Goal: Task Accomplishment & Management: Complete application form

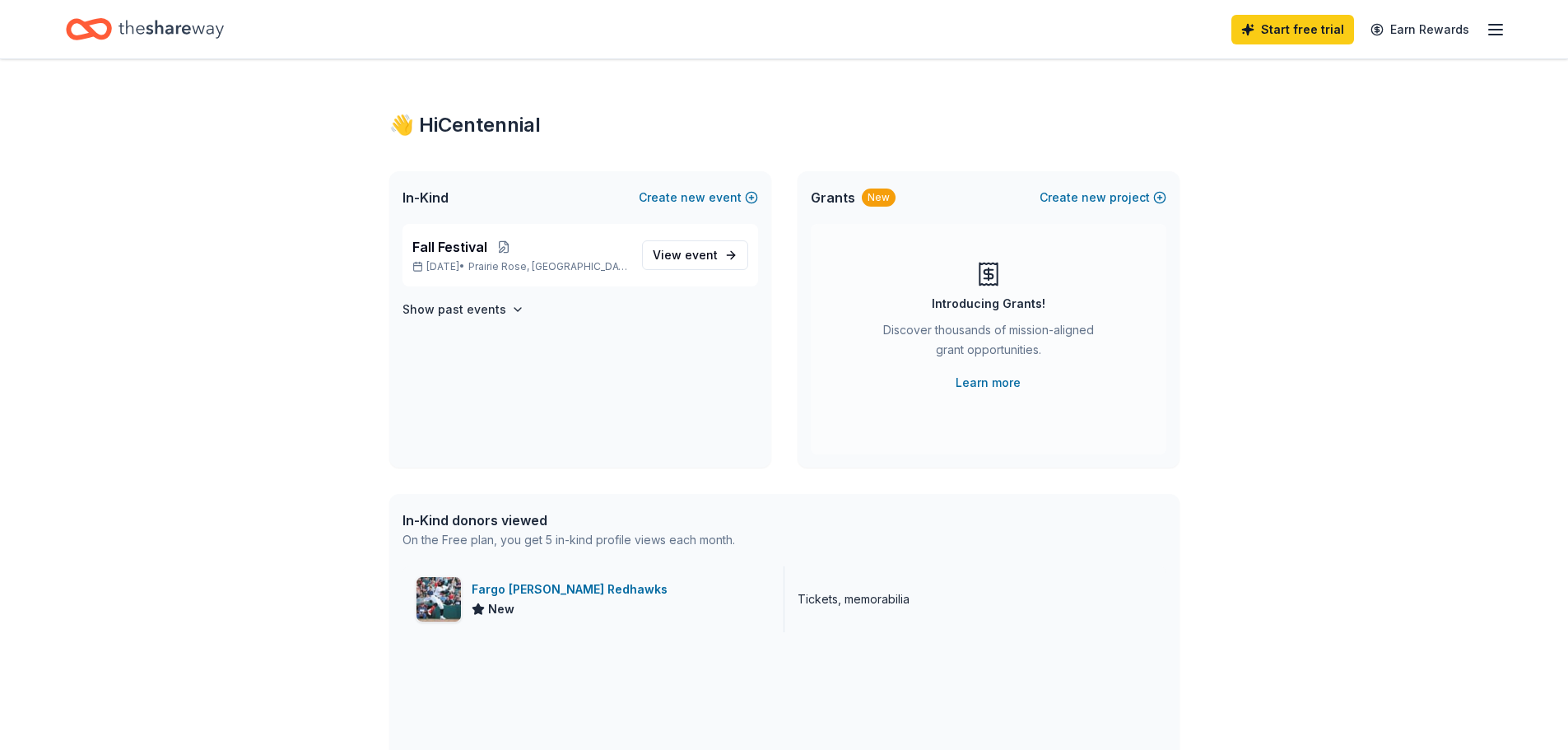
click at [556, 580] on div "Fargo [PERSON_NAME] Redhawks" at bounding box center [572, 589] width 202 height 19
click at [700, 245] on span "View event" at bounding box center [686, 254] width 65 height 19
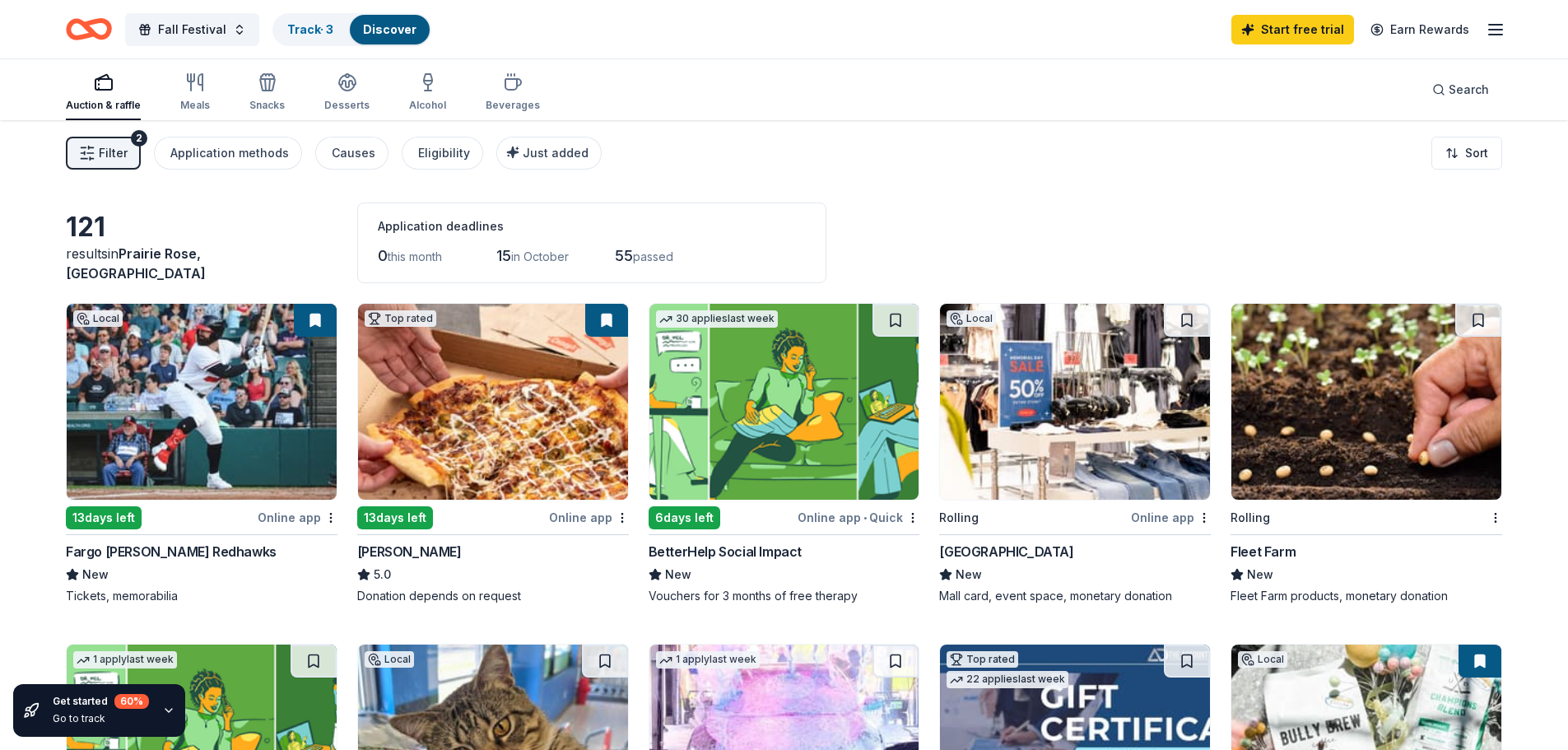
click at [442, 588] on div "Donation depends on request" at bounding box center [493, 597] width 272 height 17
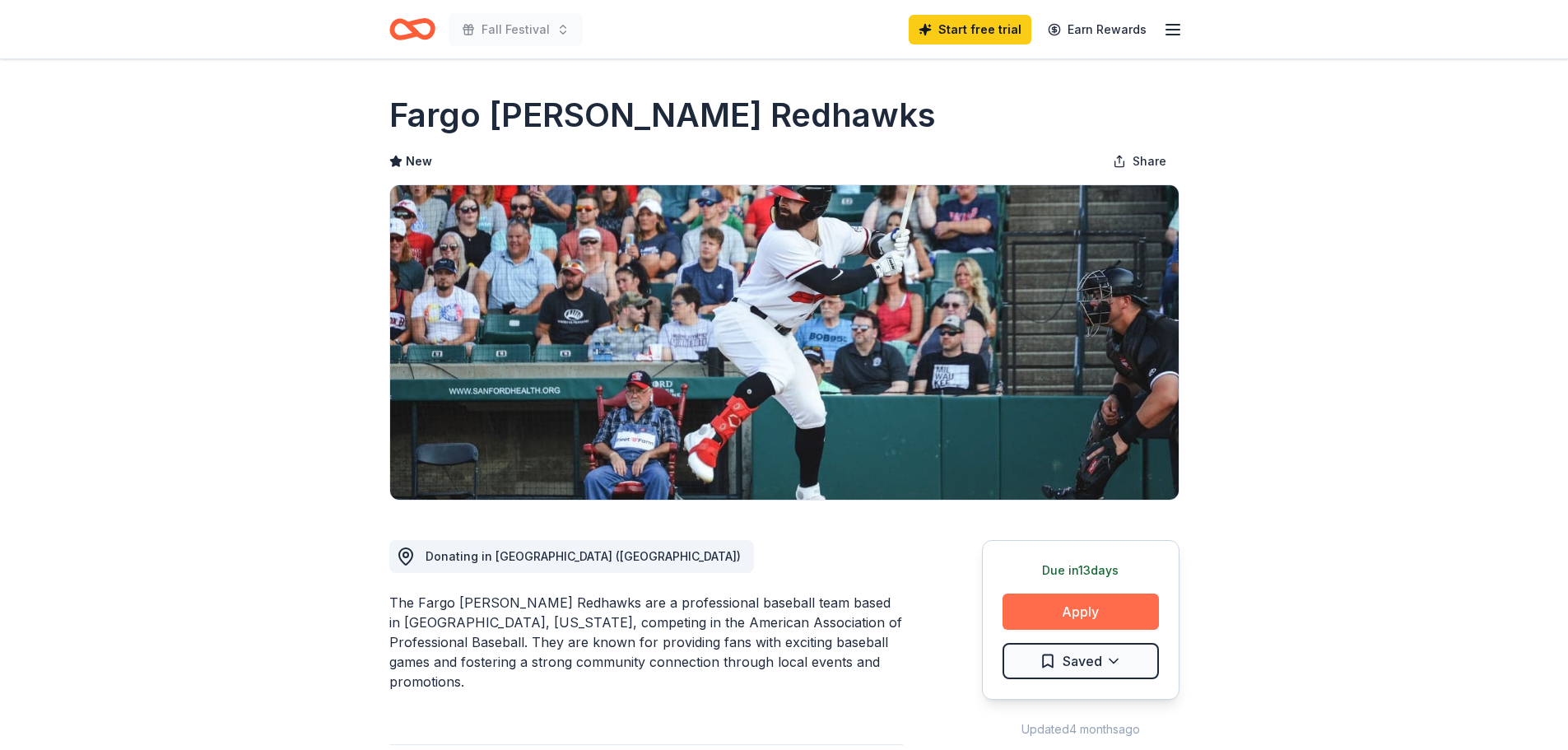
click at [1107, 594] on button "Apply" at bounding box center [1081, 612] width 157 height 36
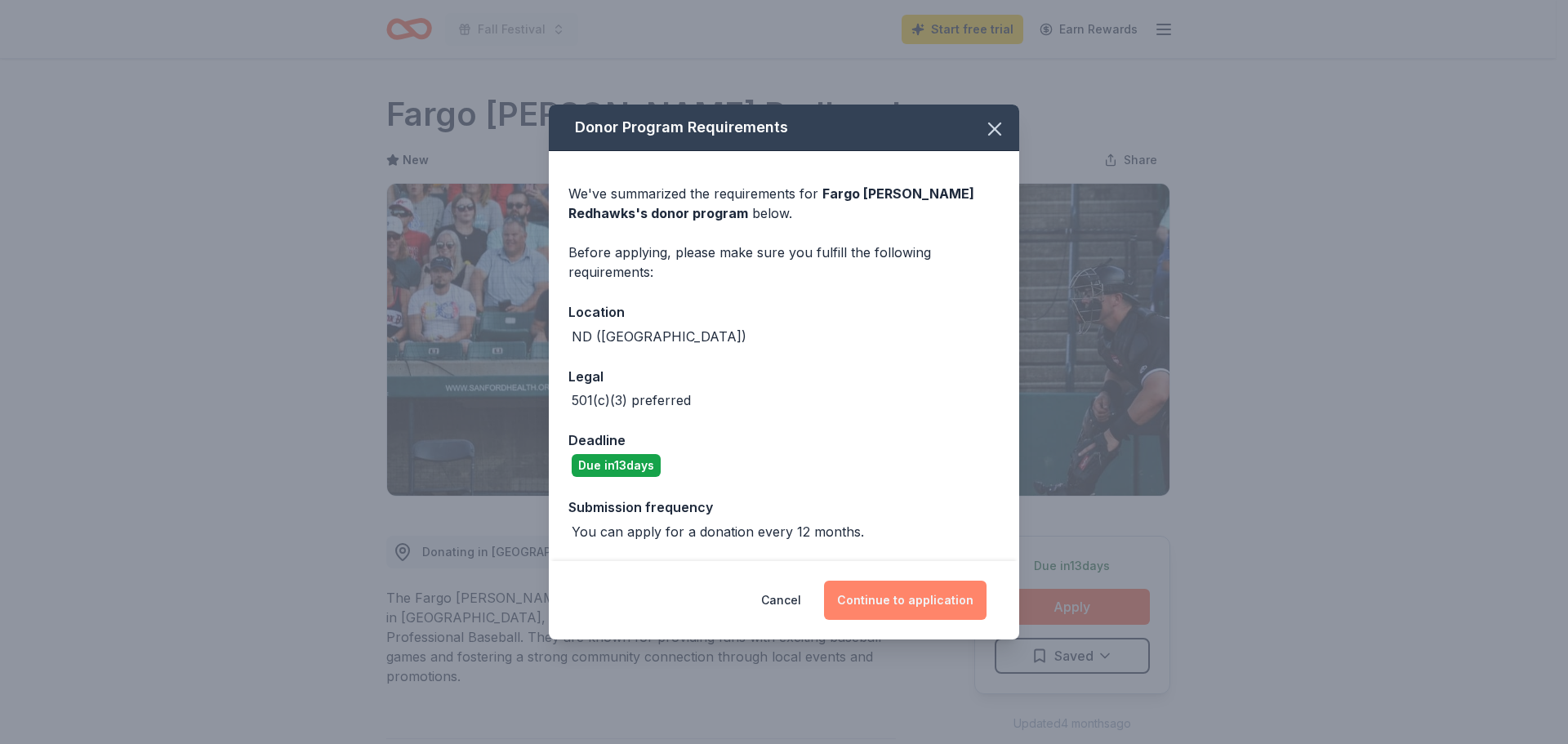
click at [899, 581] on button "Continue to application" at bounding box center [905, 600] width 163 height 40
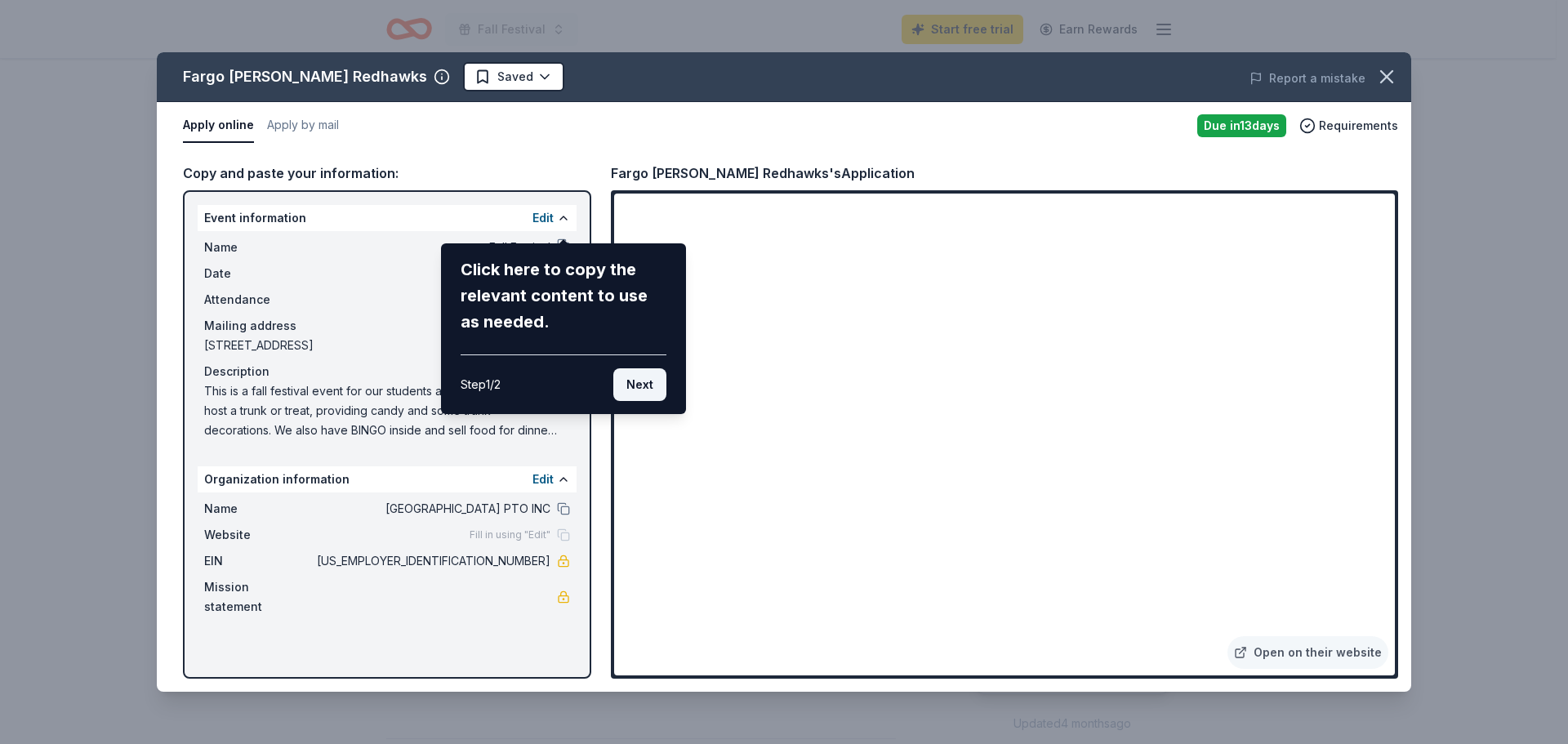
click at [648, 368] on button "Next" at bounding box center [640, 384] width 53 height 32
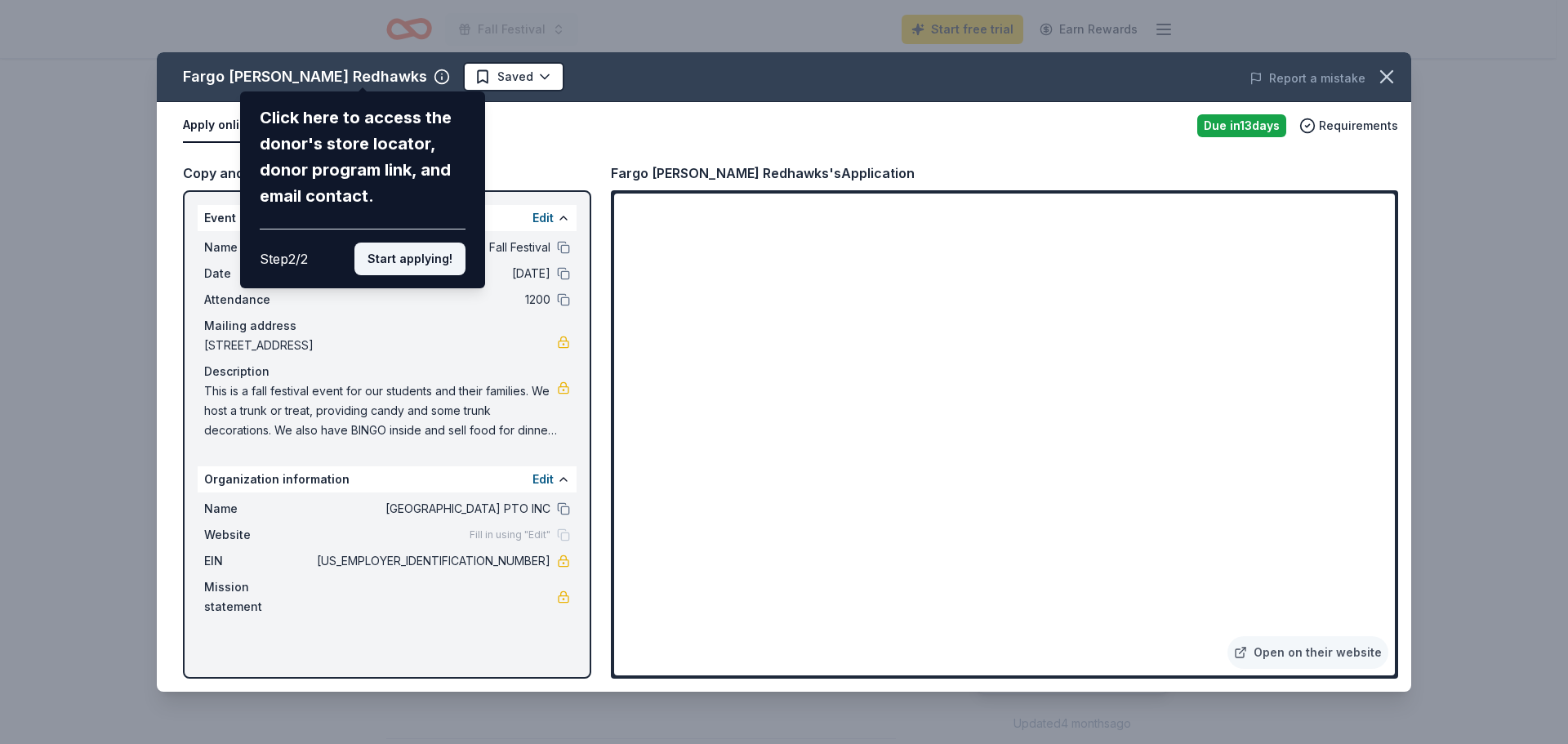
click at [434, 243] on button "Start applying!" at bounding box center [409, 259] width 111 height 32
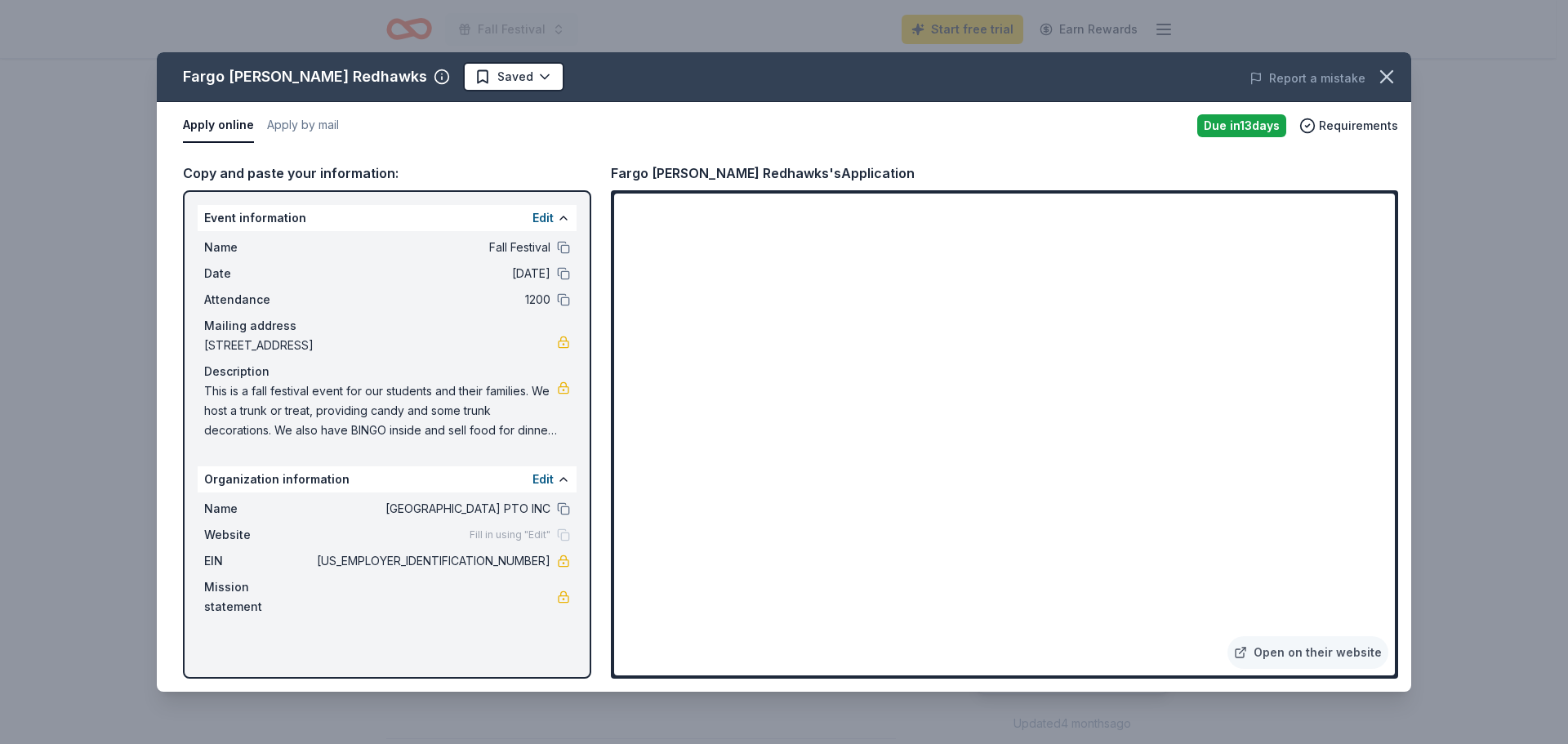
click at [435, 70] on circle "button" at bounding box center [442, 76] width 14 height 14
click at [372, 163] on div "Copy and paste your information:" at bounding box center [387, 173] width 409 height 21
click at [1347, 663] on link "Open on their website" at bounding box center [1308, 652] width 161 height 32
click at [1389, 65] on icon "button" at bounding box center [1386, 76] width 23 height 23
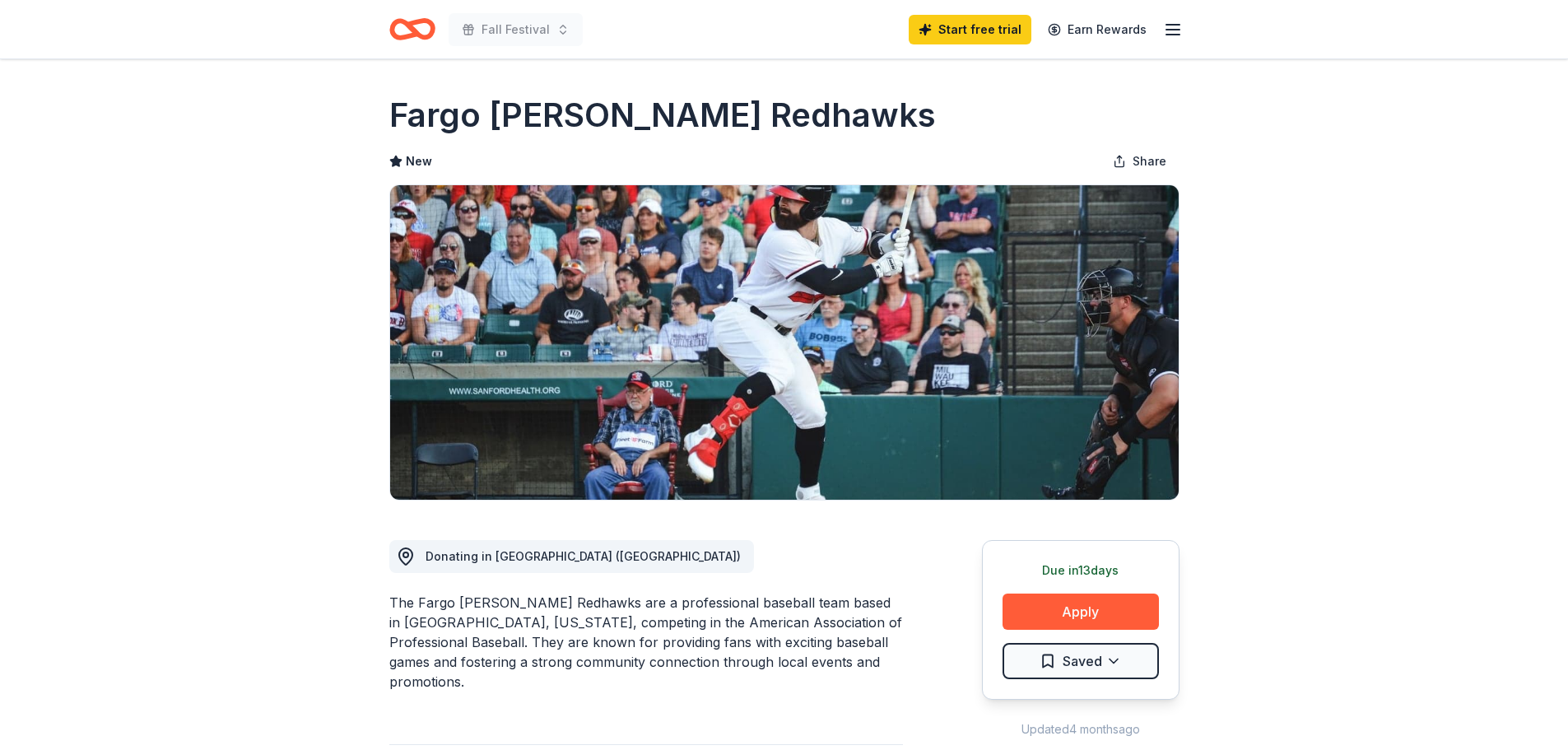
click at [1180, 30] on icon "button" at bounding box center [1173, 29] width 19 height 19
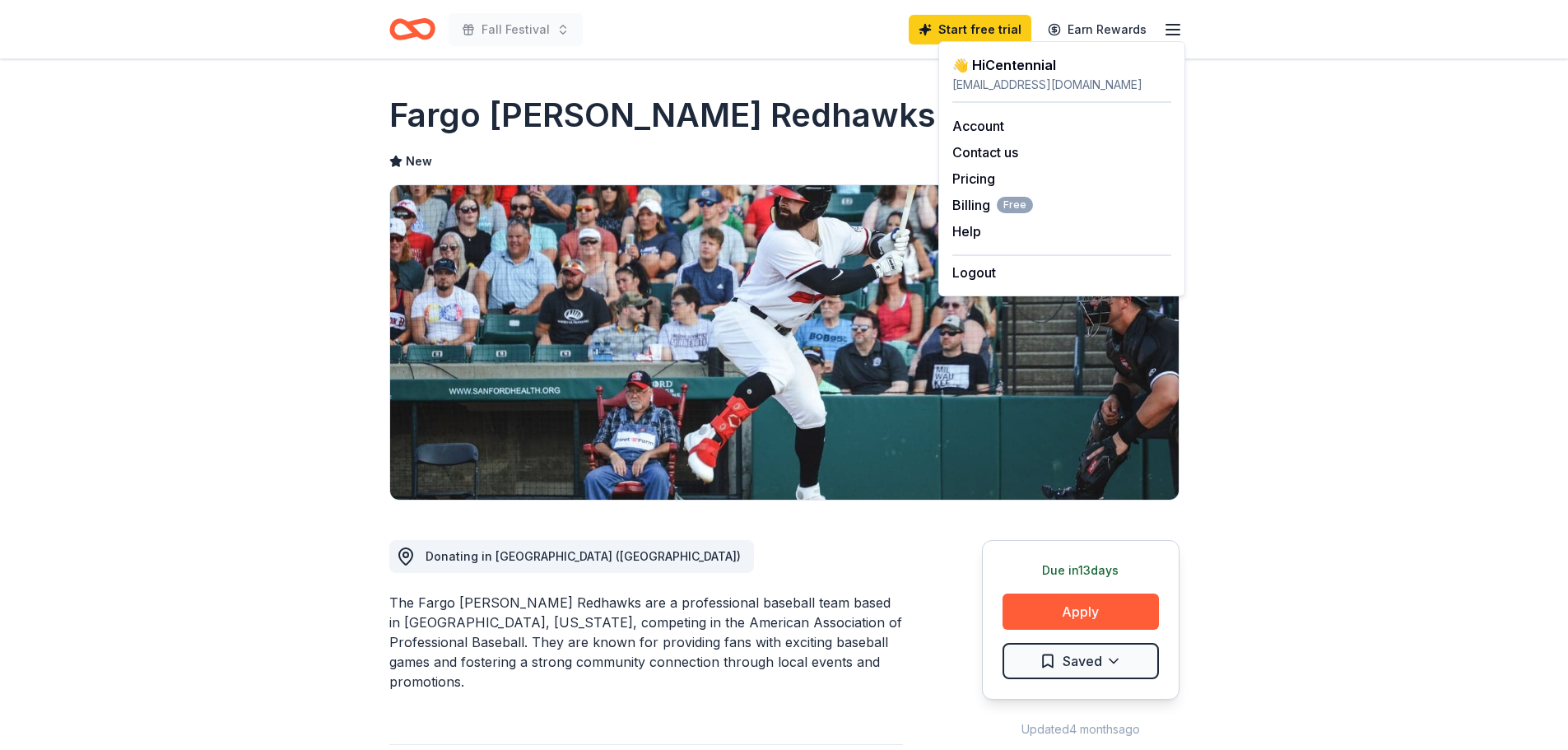
click at [823, 119] on div "Fargo [PERSON_NAME] Redhawks" at bounding box center [785, 115] width 790 height 46
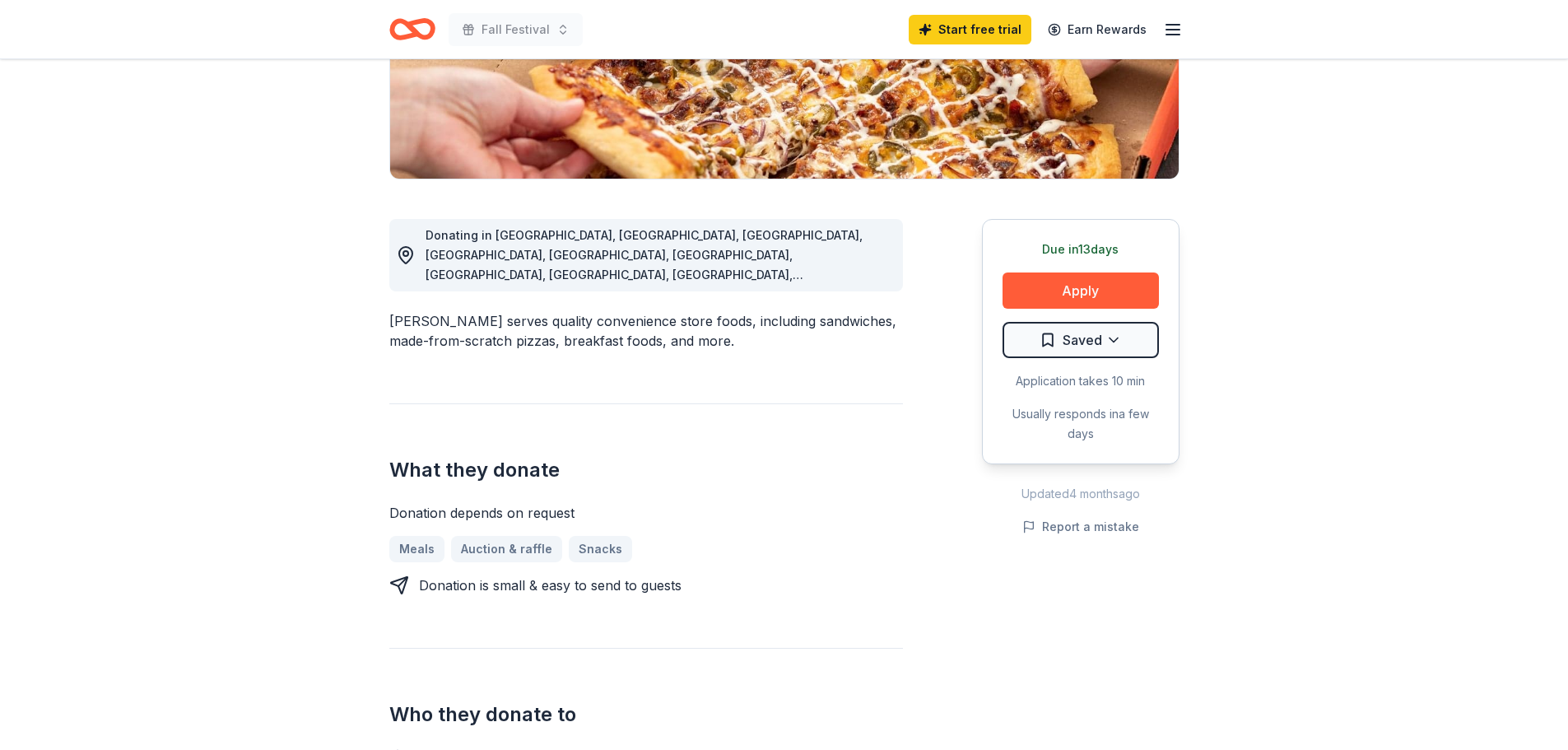
scroll to position [324, 0]
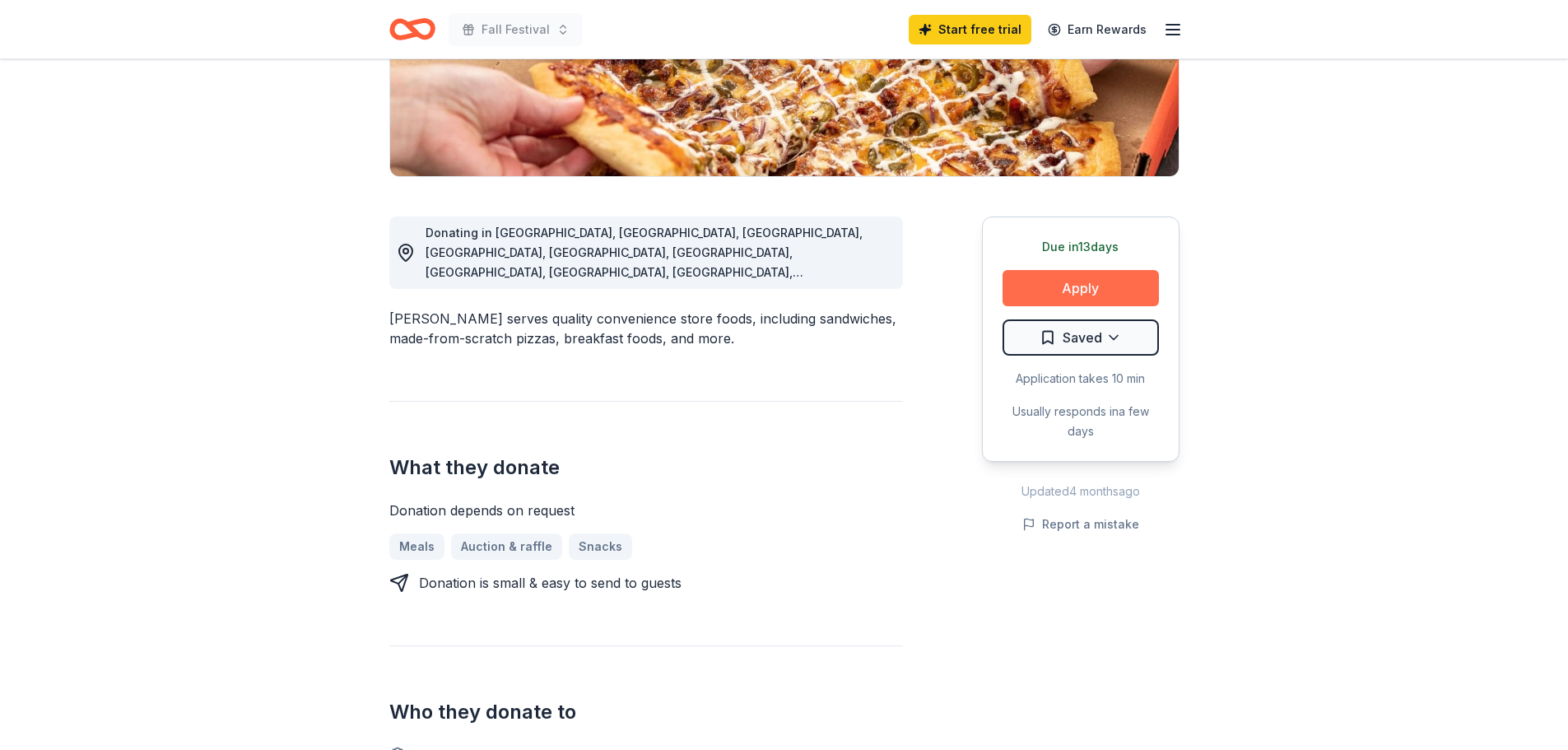
click at [1098, 270] on button "Apply" at bounding box center [1081, 288] width 157 height 36
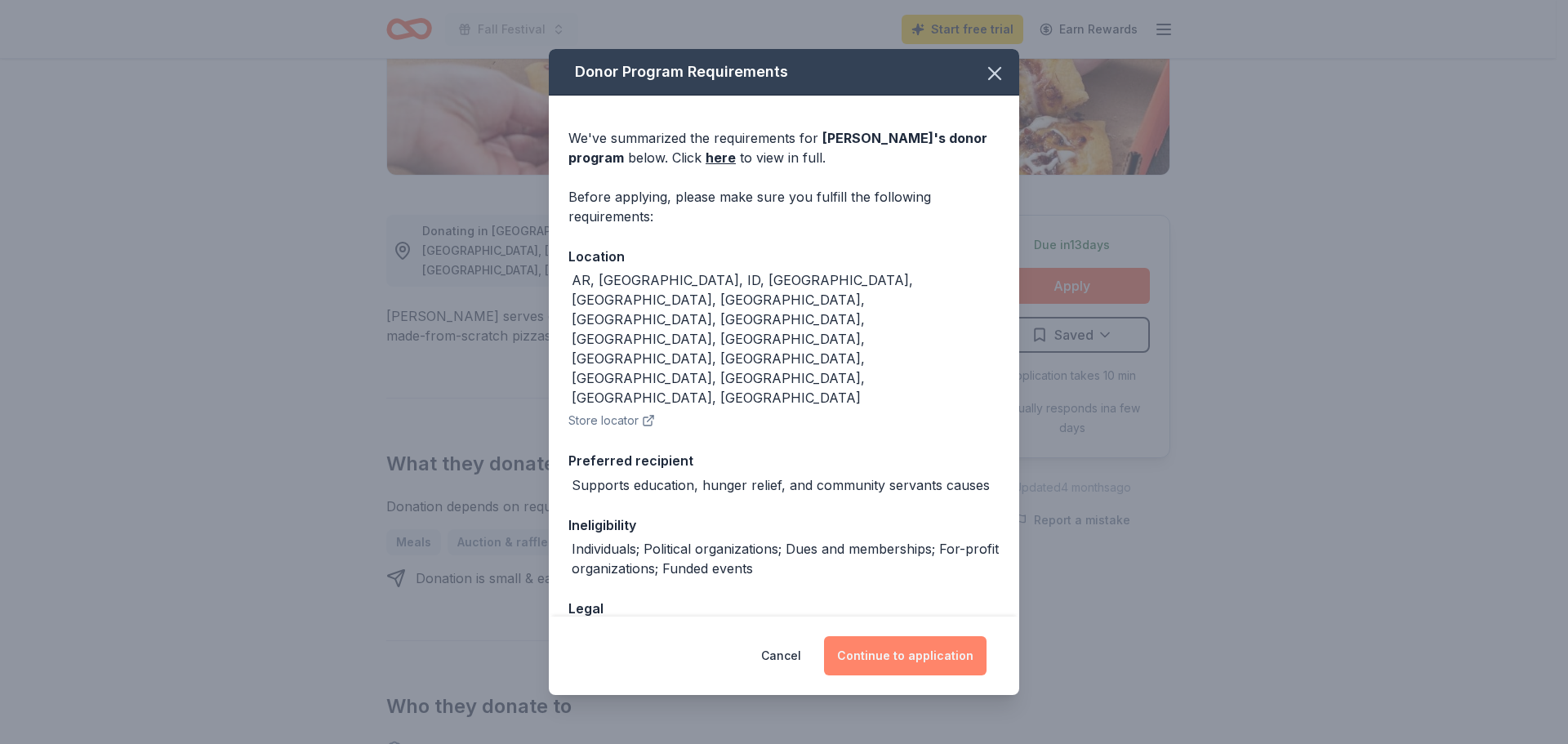
click at [929, 636] on button "Continue to application" at bounding box center [905, 656] width 163 height 40
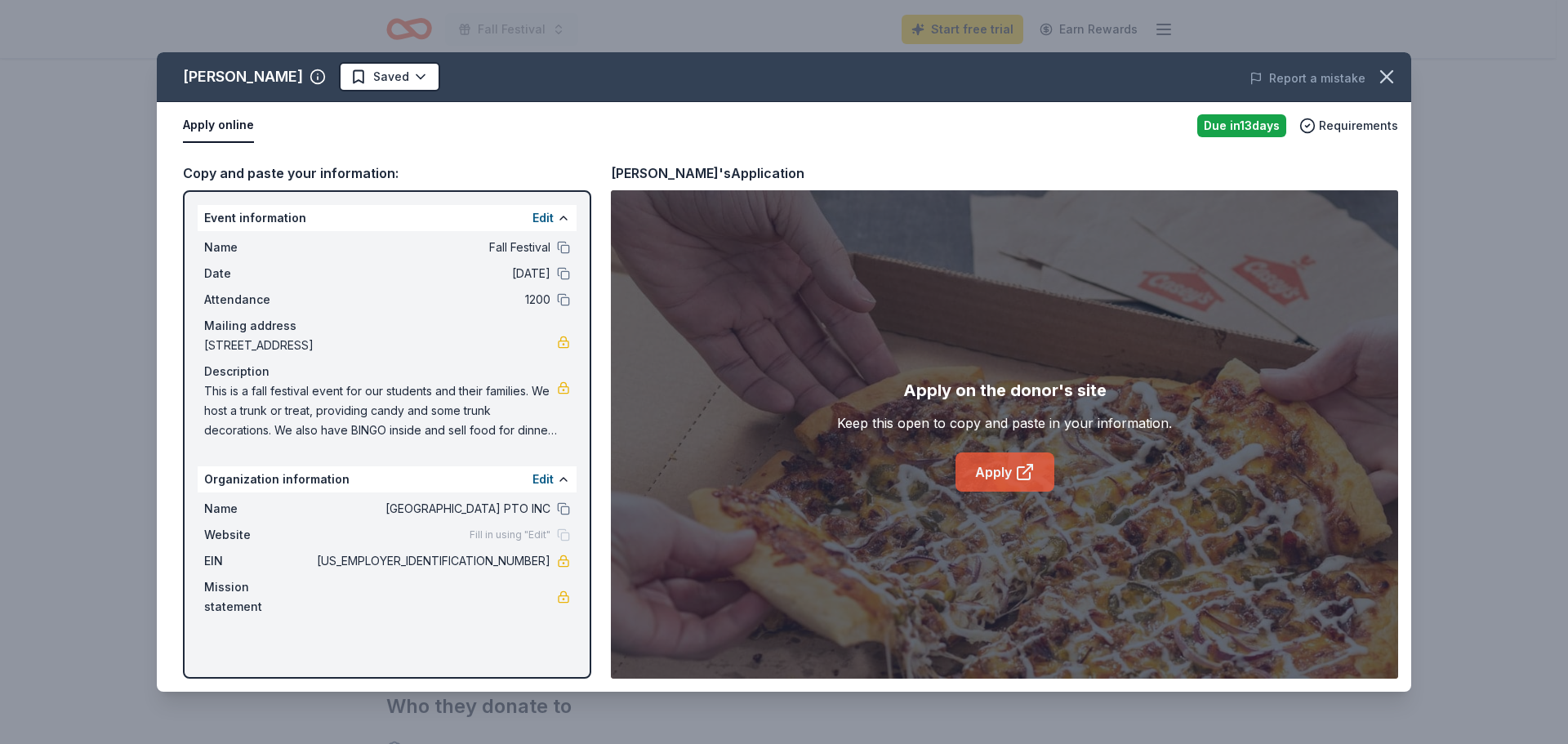
click at [1002, 463] on link "Apply" at bounding box center [1004, 472] width 98 height 40
click at [1015, 468] on icon at bounding box center [1024, 471] width 19 height 19
click at [1391, 71] on icon "button" at bounding box center [1386, 76] width 11 height 11
